Goal: Navigation & Orientation: Find specific page/section

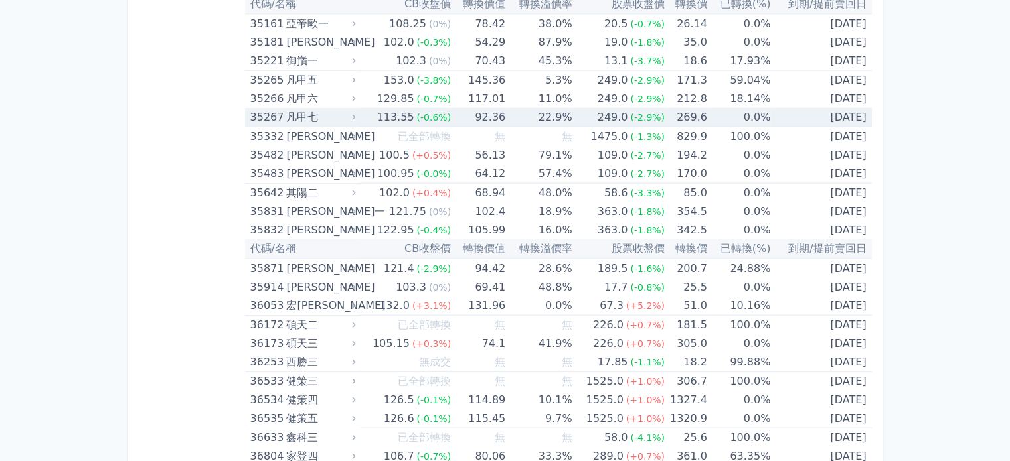
scroll to position [3056, 0]
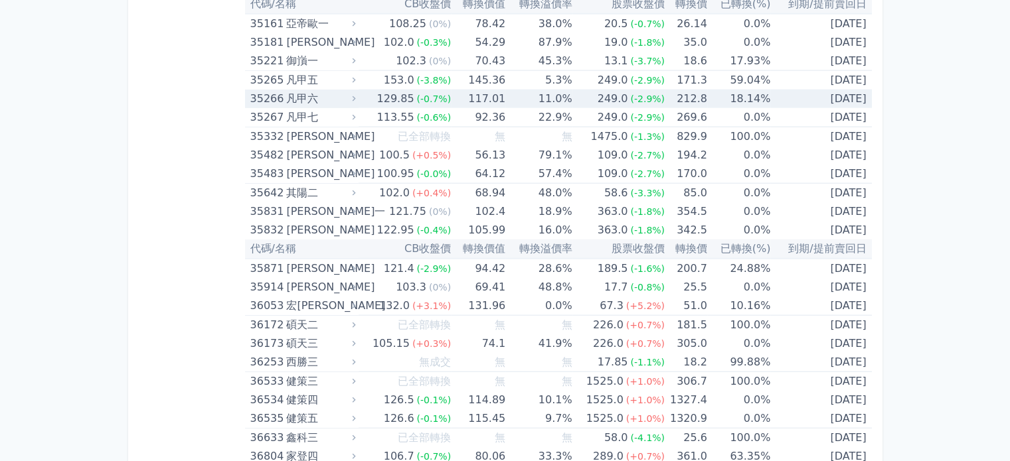
click at [357, 94] on icon at bounding box center [353, 98] width 9 height 9
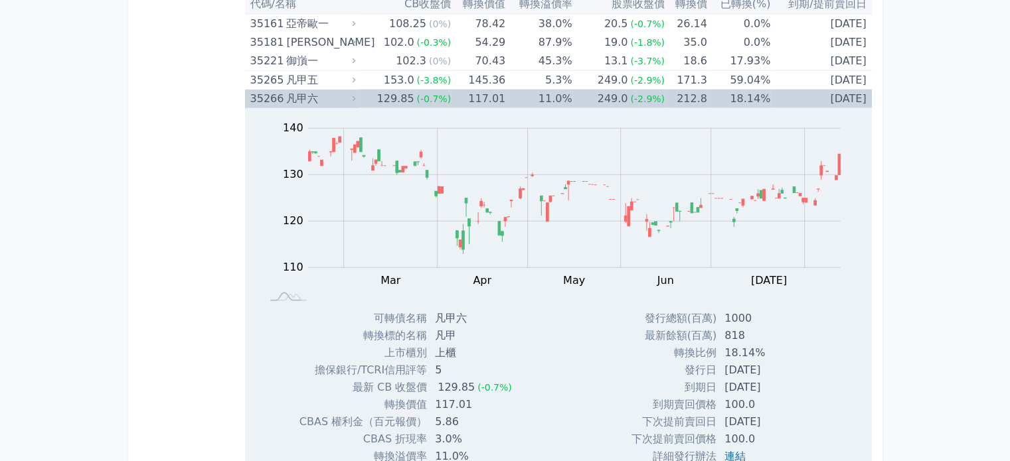
click at [357, 94] on icon at bounding box center [353, 98] width 9 height 9
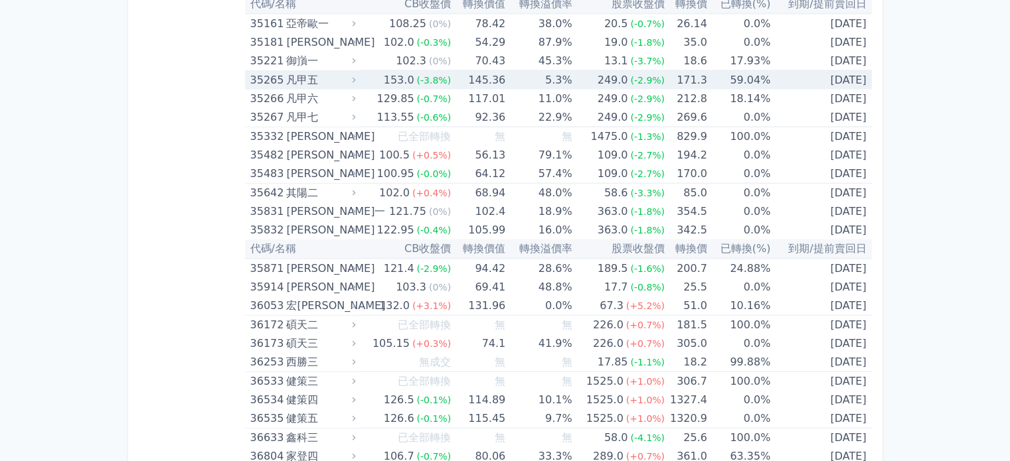
click at [357, 76] on icon at bounding box center [353, 80] width 9 height 9
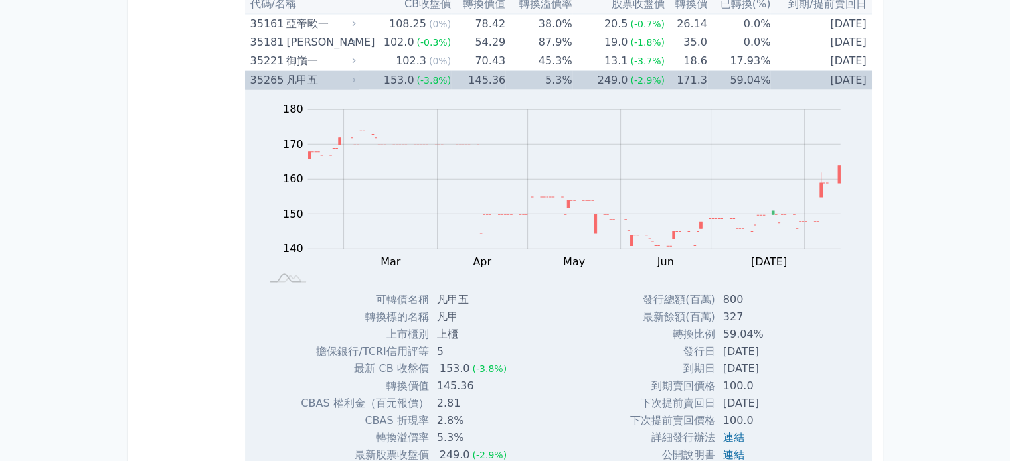
click at [357, 76] on icon at bounding box center [353, 80] width 9 height 9
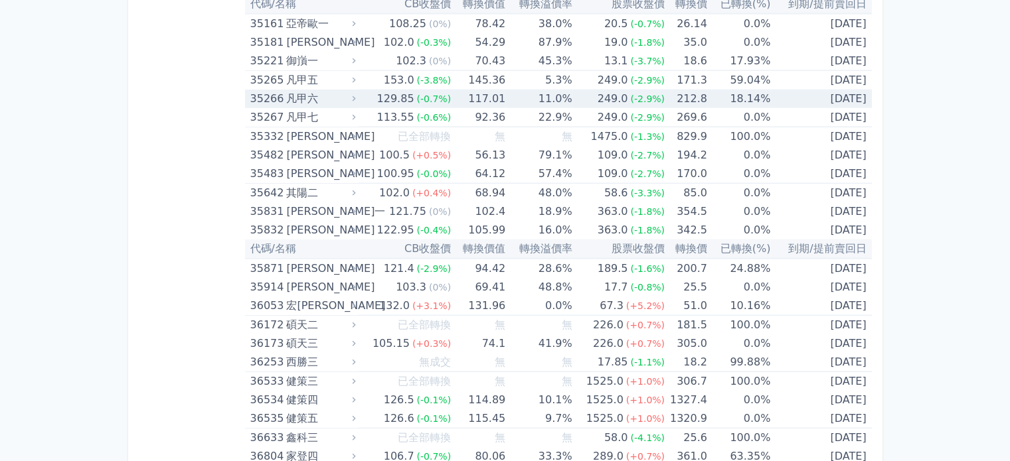
click at [356, 94] on icon at bounding box center [353, 98] width 9 height 9
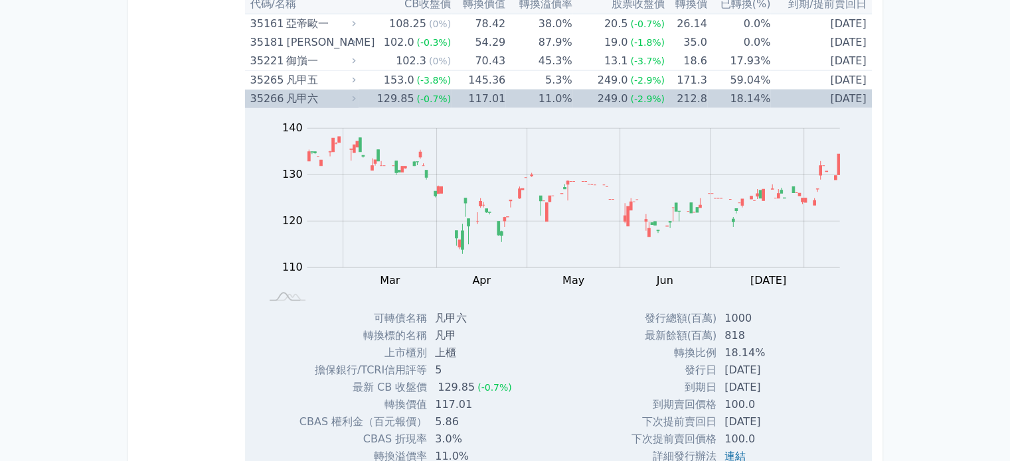
click at [356, 94] on icon at bounding box center [353, 98] width 9 height 9
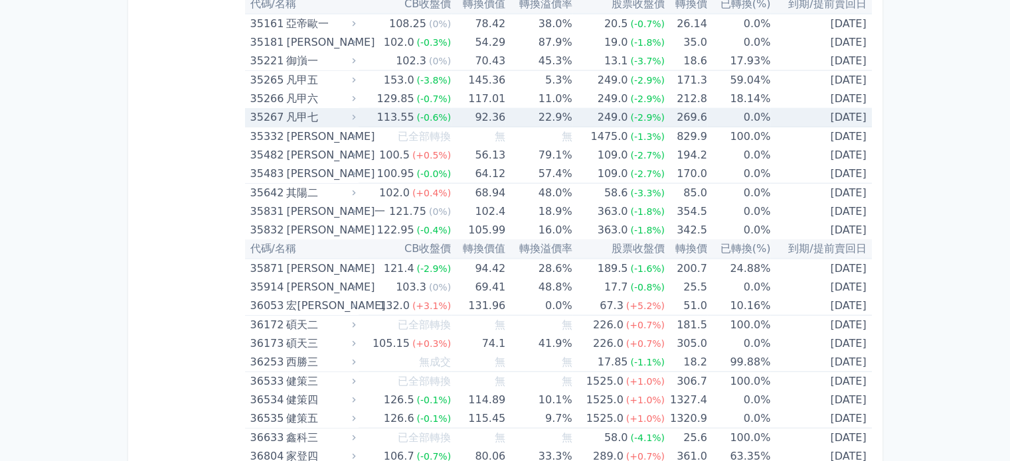
click at [354, 113] on icon at bounding box center [353, 117] width 9 height 9
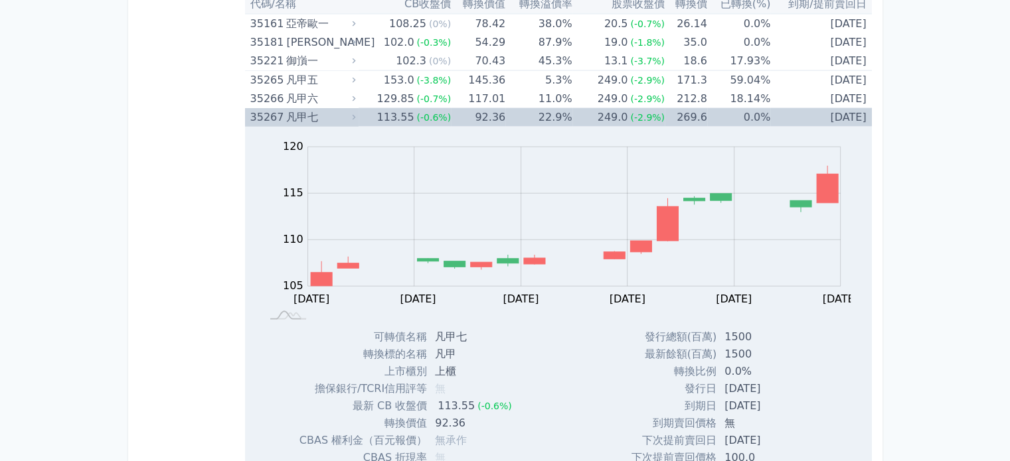
click at [354, 113] on icon at bounding box center [353, 117] width 9 height 9
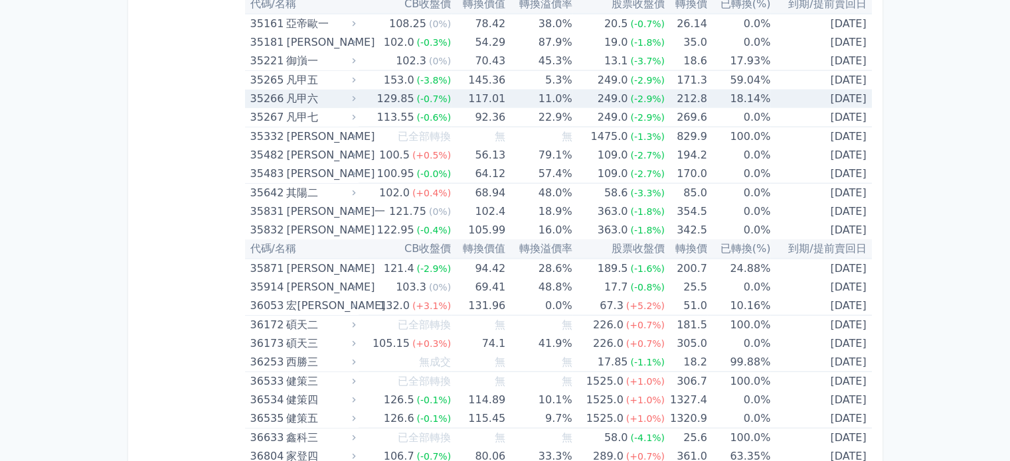
click at [355, 96] on icon at bounding box center [353, 98] width 3 height 5
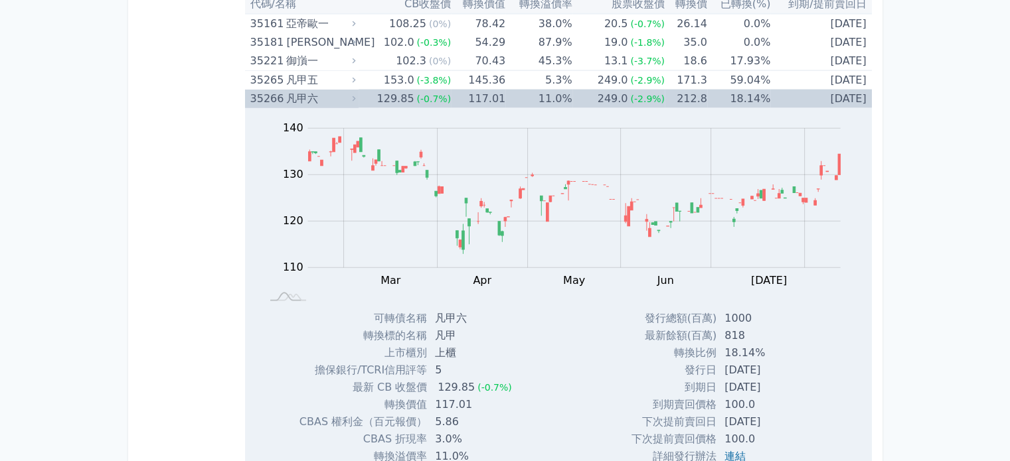
click at [355, 96] on icon at bounding box center [353, 98] width 3 height 5
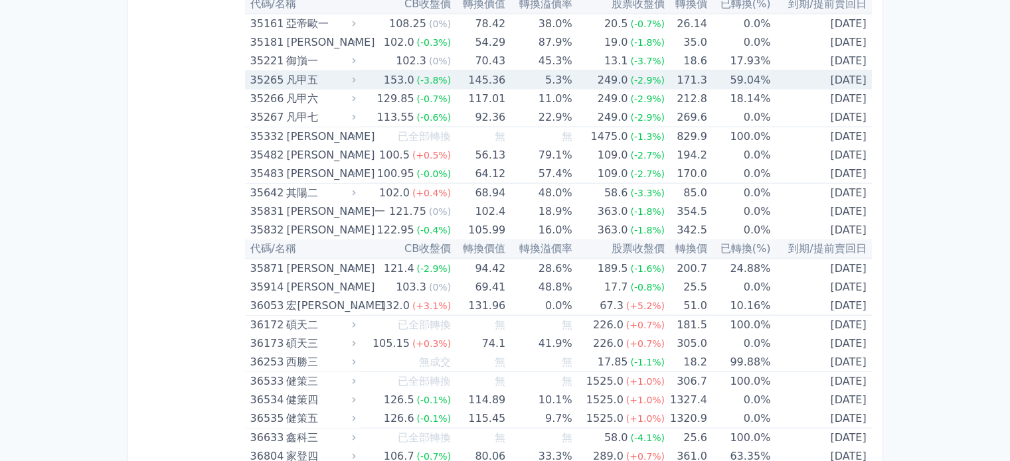
click at [358, 76] on icon at bounding box center [353, 80] width 9 height 9
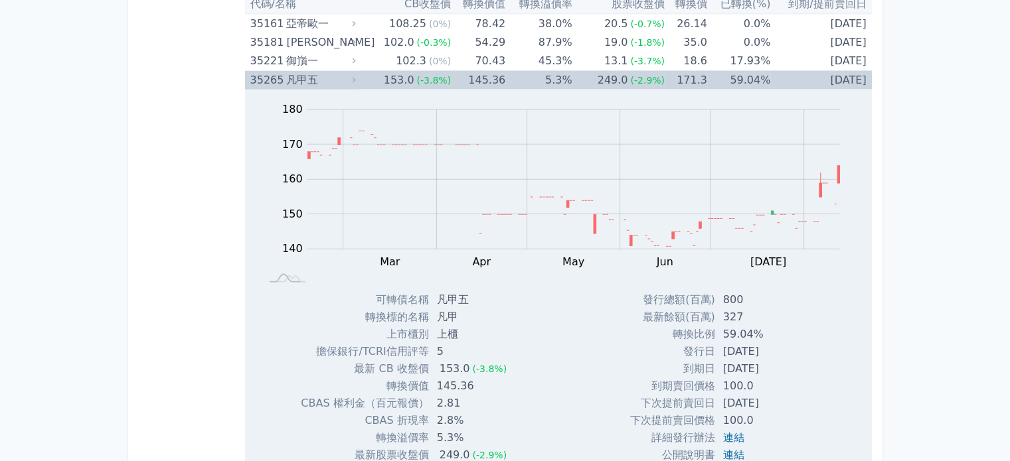
click at [358, 76] on icon at bounding box center [353, 80] width 9 height 9
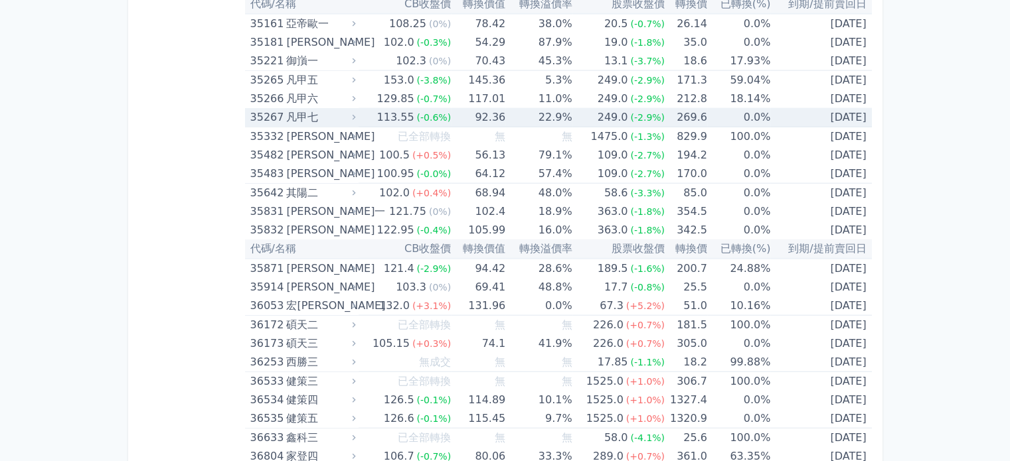
click at [353, 113] on icon at bounding box center [353, 117] width 9 height 9
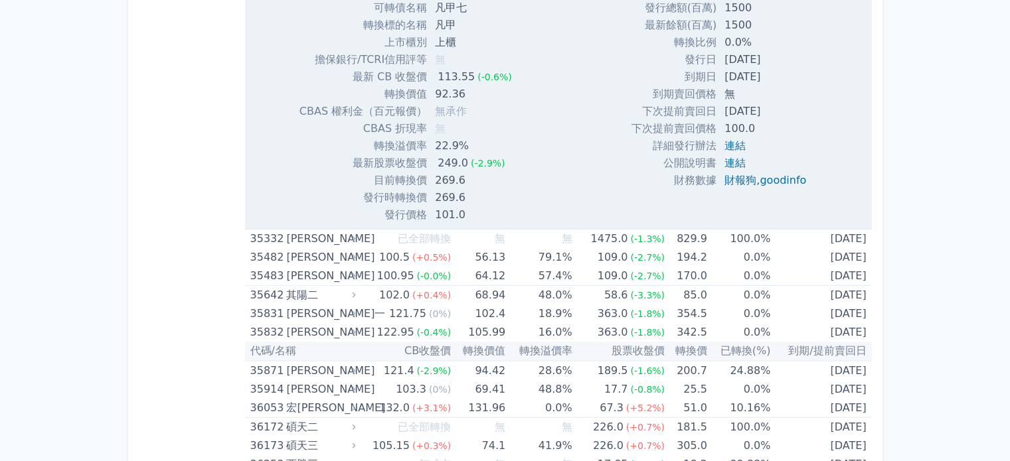
scroll to position [3388, 0]
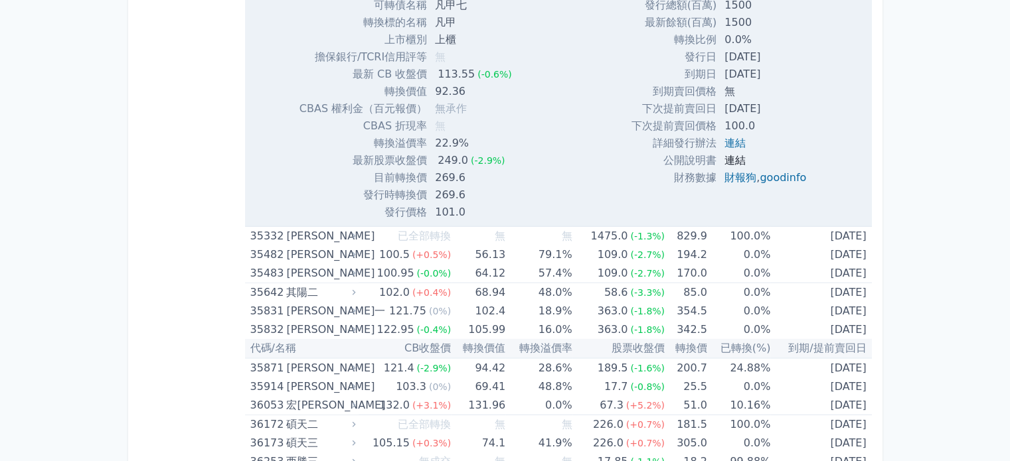
click at [728, 154] on link "連結" at bounding box center [734, 160] width 21 height 13
